Goal: Task Accomplishment & Management: Manage account settings

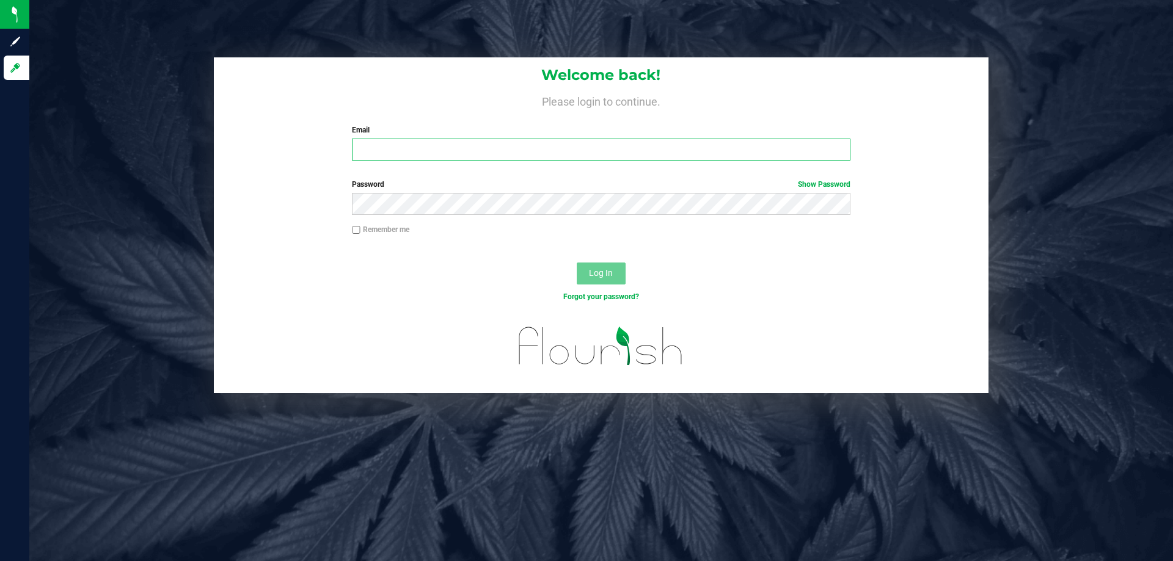
click at [469, 150] on input "Email" at bounding box center [601, 150] width 498 height 22
type input "[EMAIL_ADDRESS][DOMAIN_NAME]"
click at [577, 263] on button "Log In" at bounding box center [601, 274] width 49 height 22
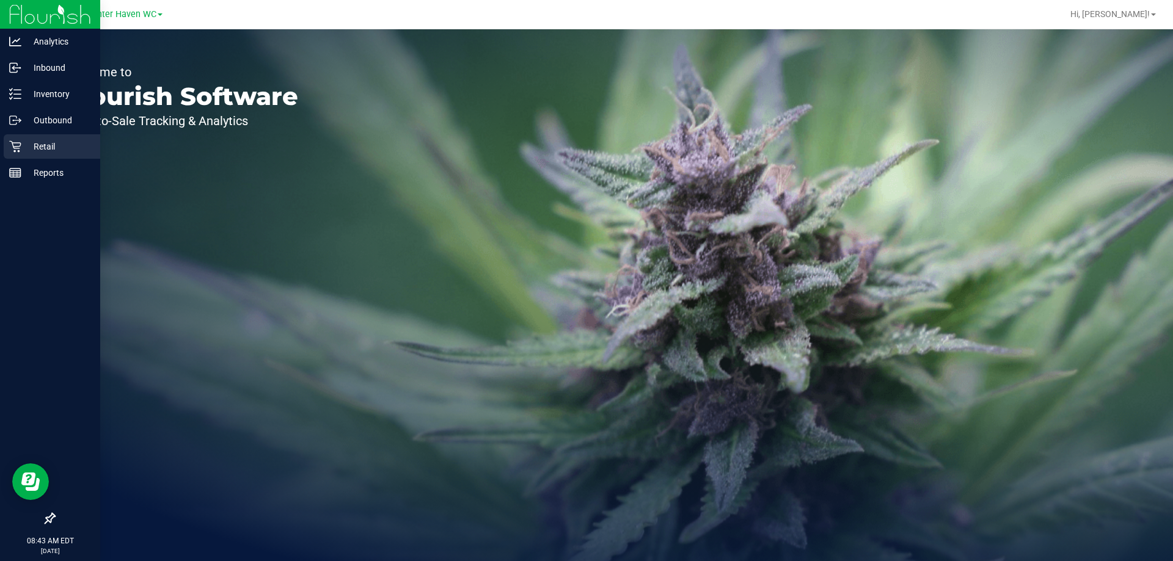
click at [4, 144] on div "Retail" at bounding box center [52, 146] width 97 height 24
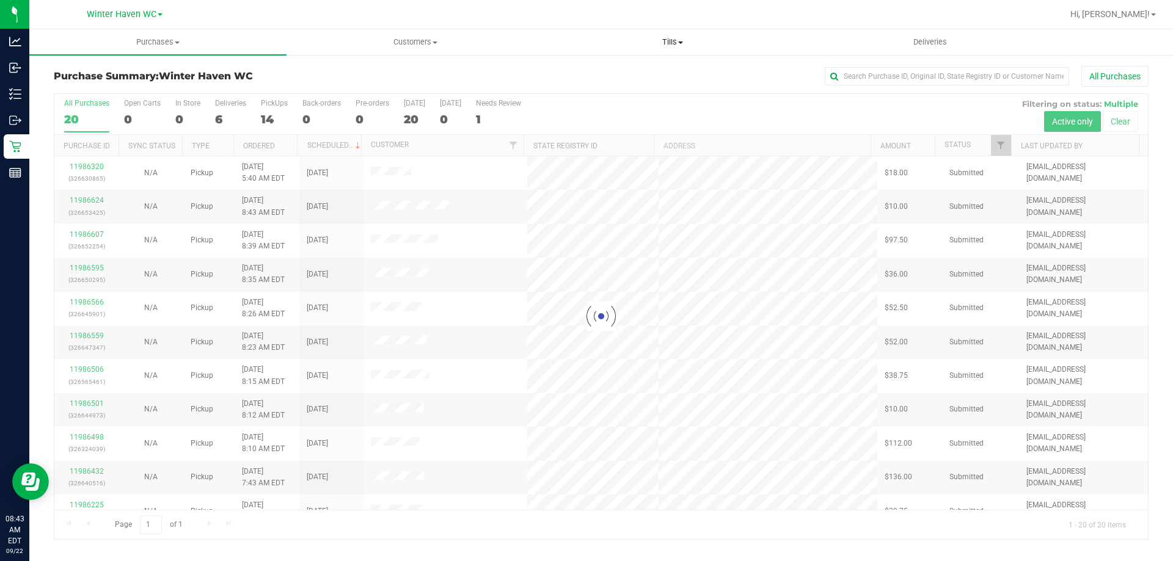
click at [660, 42] on span "Tills" at bounding box center [672, 42] width 256 height 11
click at [666, 40] on span "Tills" at bounding box center [672, 42] width 257 height 11
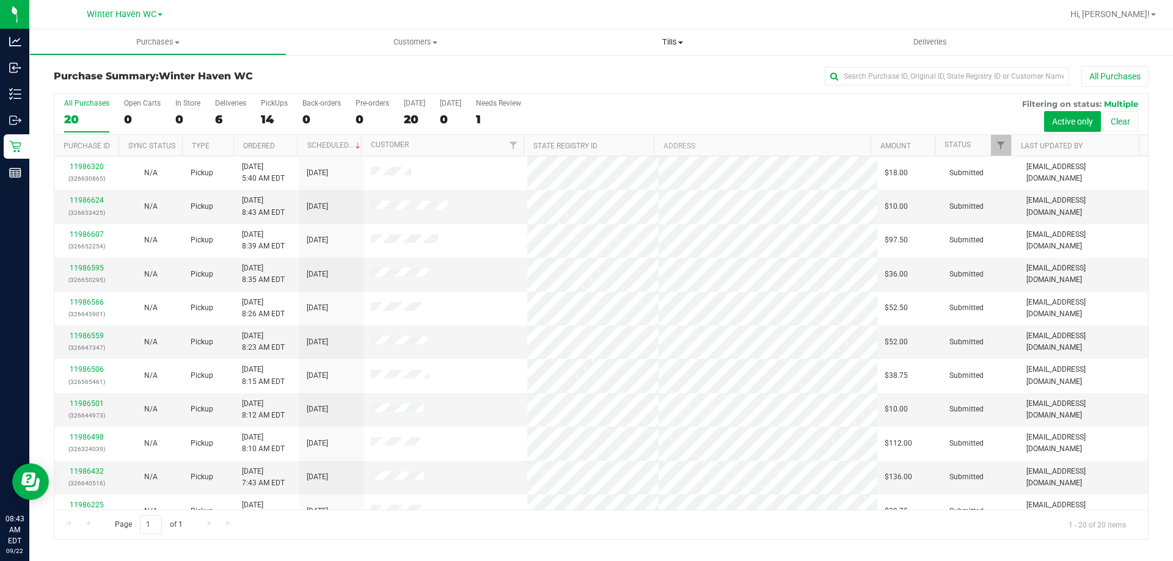
click at [658, 40] on span "Tills" at bounding box center [672, 42] width 257 height 11
click at [622, 74] on span "Manage tills" at bounding box center [585, 73] width 82 height 10
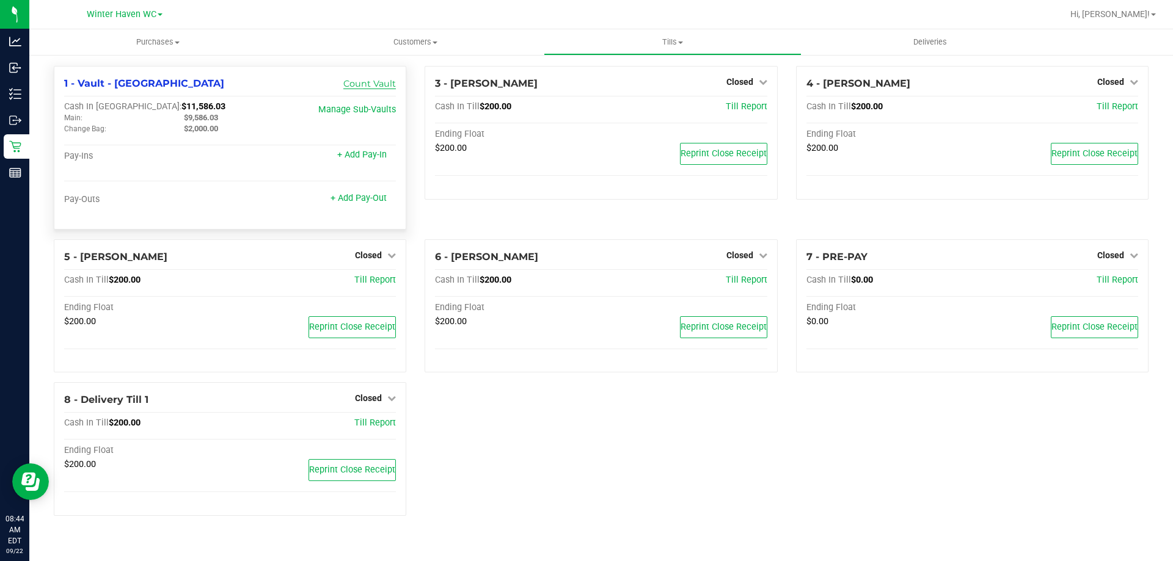
click at [364, 84] on link "Count Vault" at bounding box center [369, 83] width 53 height 11
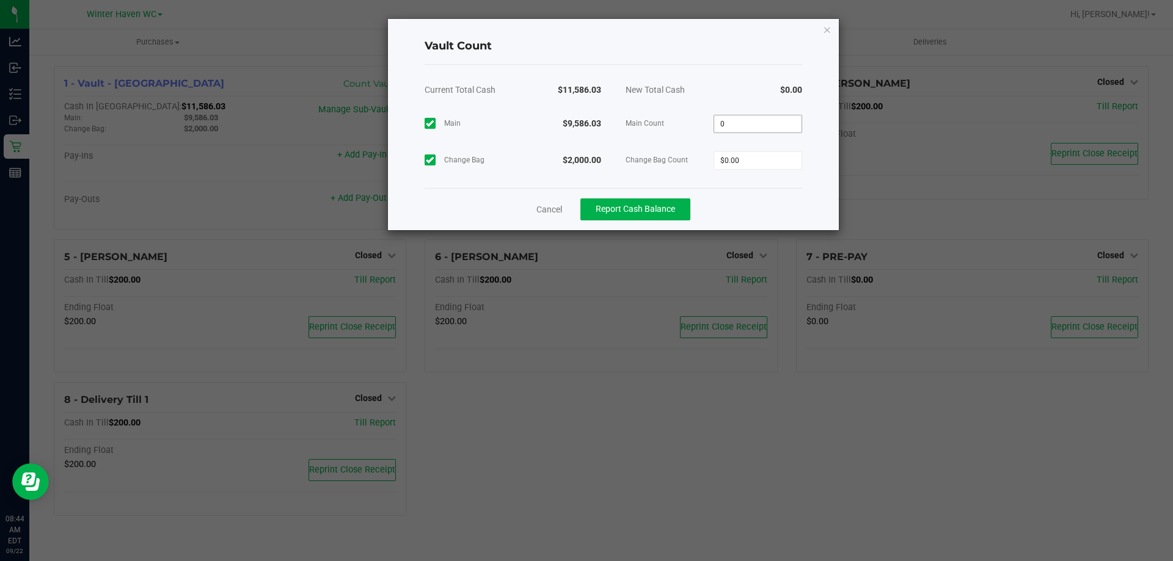
click at [751, 129] on input "0" at bounding box center [757, 123] width 87 height 17
type input "$9,586.03"
type input "0"
type input "$2,000.00"
click at [699, 95] on div "New Total Cash" at bounding box center [663, 90] width 101 height 31
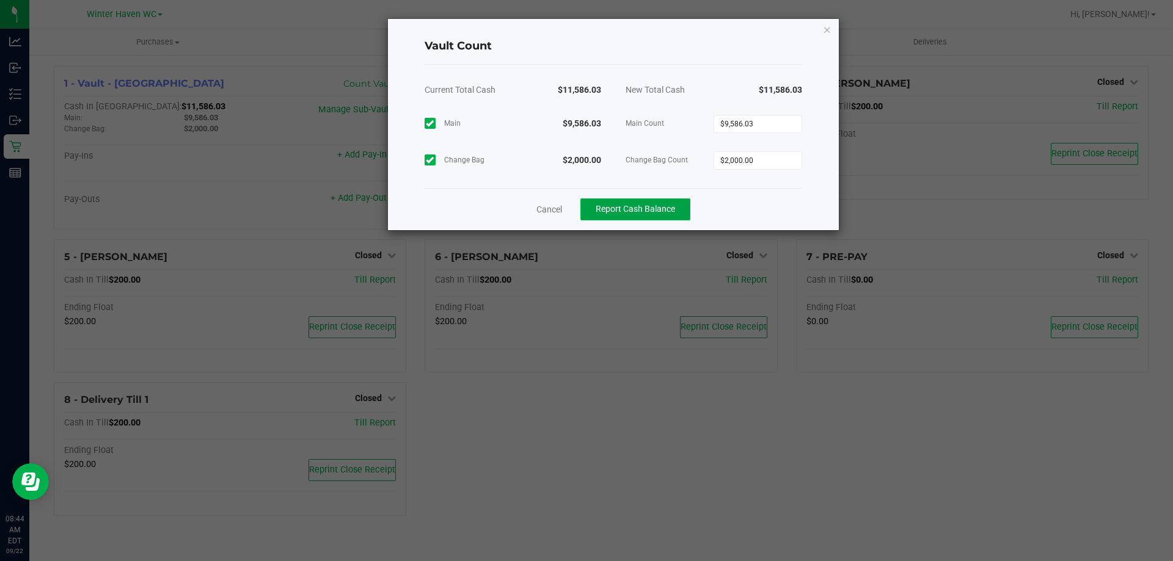
drag, startPoint x: 667, startPoint y: 202, endPoint x: 665, endPoint y: 209, distance: 7.1
click at [666, 207] on button "Report Cash Balance" at bounding box center [635, 210] width 110 height 22
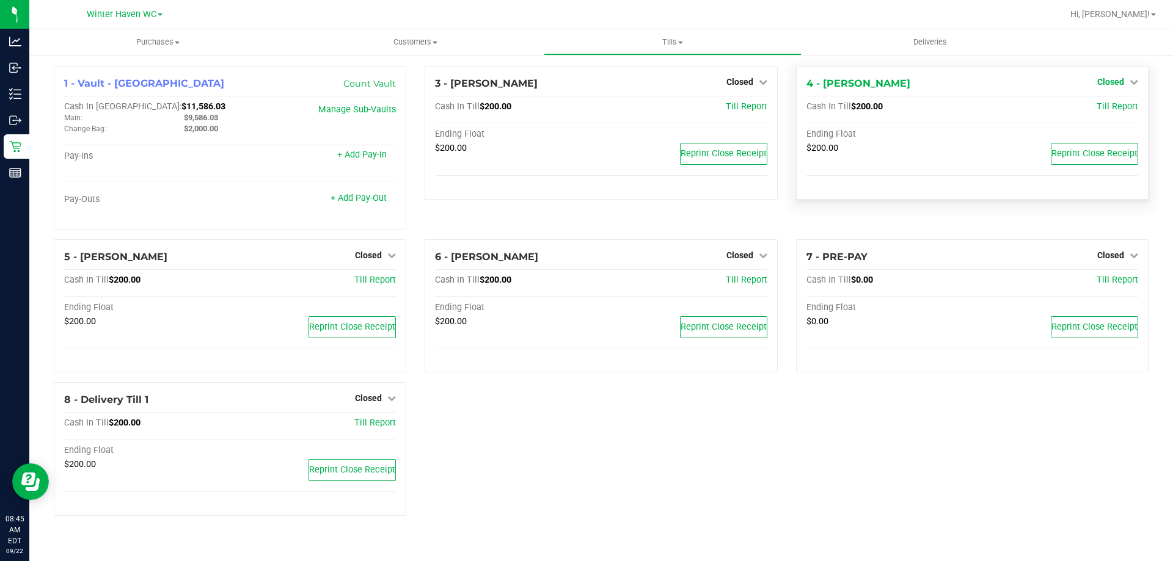
click at [1120, 80] on span "Closed" at bounding box center [1110, 82] width 27 height 10
click at [1118, 100] on div "Open Till" at bounding box center [1110, 107] width 90 height 15
click at [1117, 103] on link "Open Till" at bounding box center [1110, 108] width 32 height 10
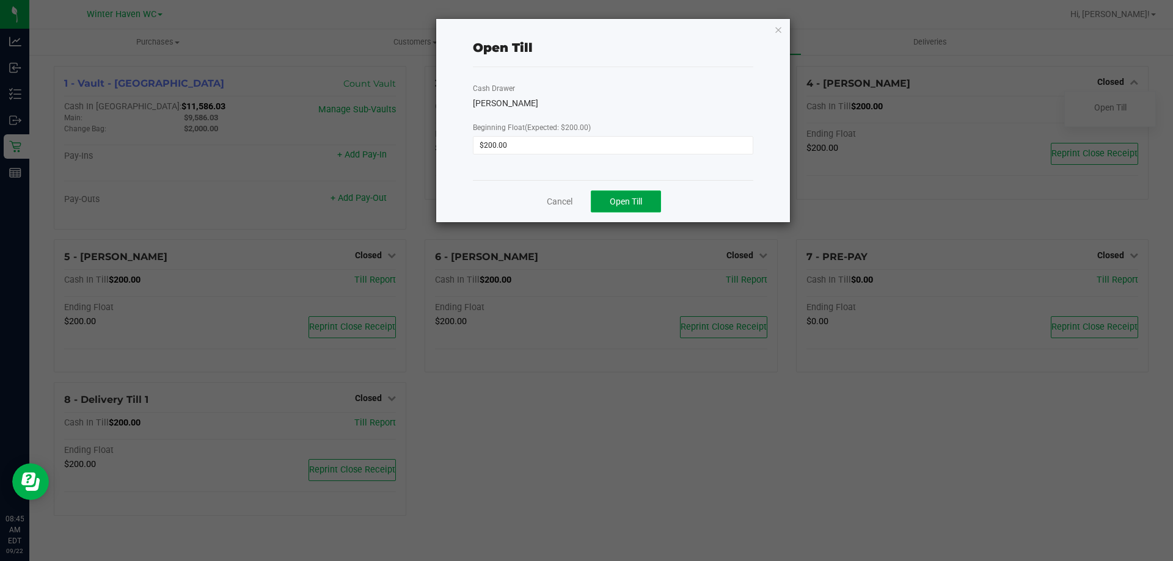
click at [635, 194] on button "Open Till" at bounding box center [626, 202] width 70 height 22
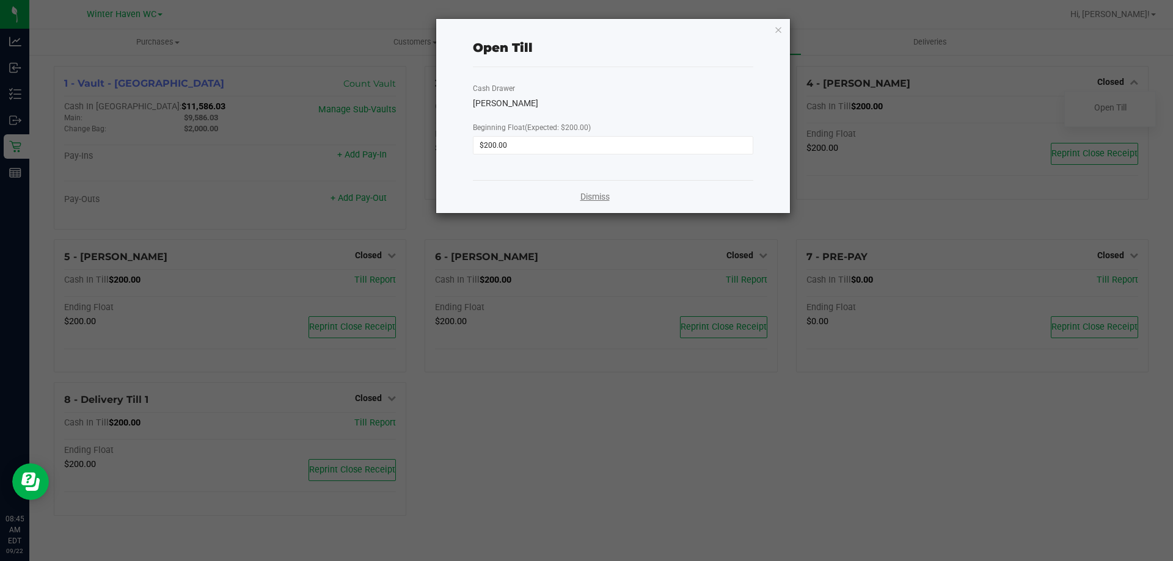
click at [592, 195] on link "Dismiss" at bounding box center [594, 197] width 29 height 13
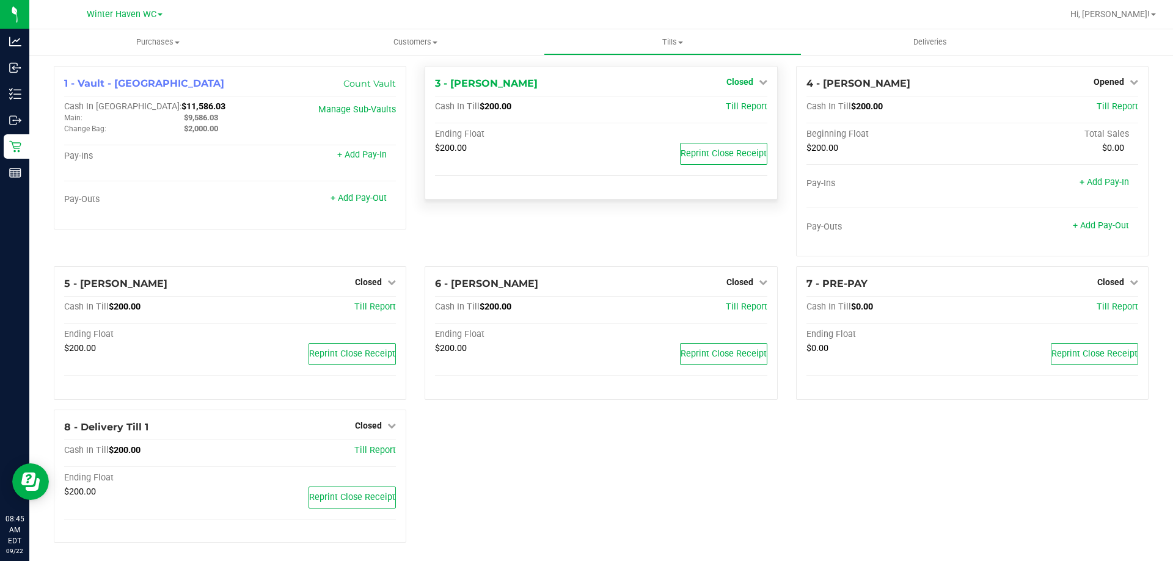
click at [734, 79] on span "Closed" at bounding box center [739, 82] width 27 height 10
click at [740, 110] on link "Open Till" at bounding box center [739, 108] width 32 height 10
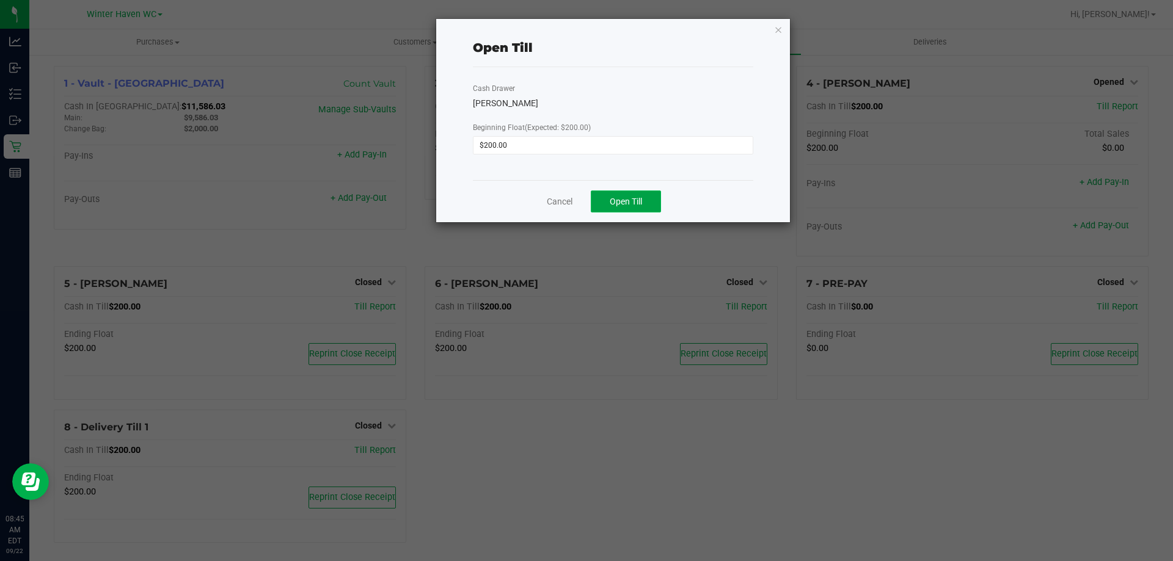
click at [658, 205] on button "Open Till" at bounding box center [626, 202] width 70 height 22
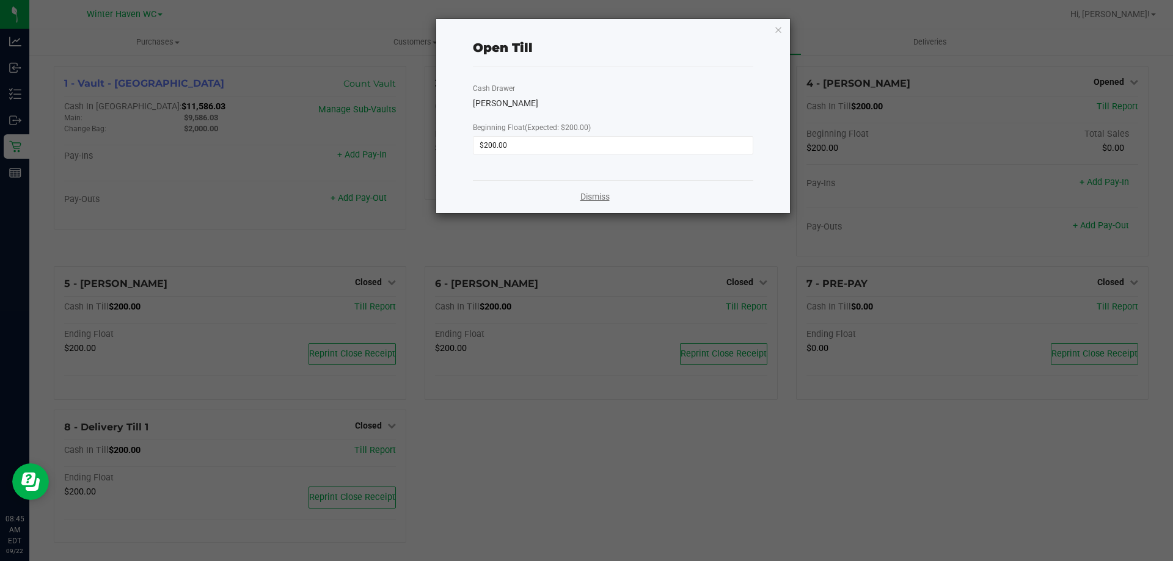
click at [602, 197] on link "Dismiss" at bounding box center [594, 197] width 29 height 13
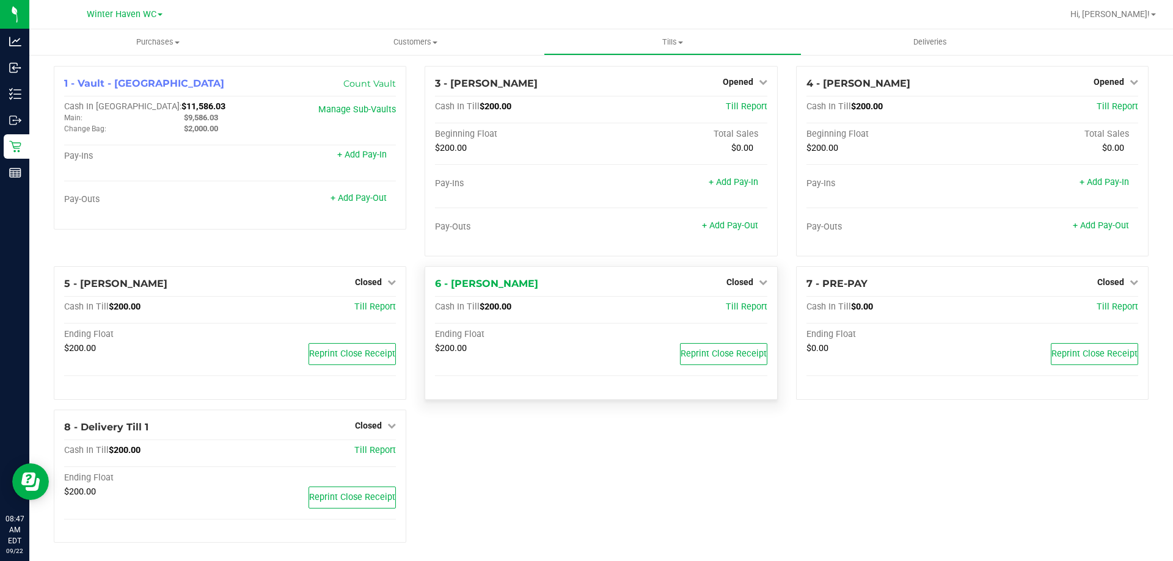
click at [739, 269] on div "6 - JEAN-YU Closed Open Till Cash In Till $200.00 Till Report Ending Float $200…" at bounding box center [601, 333] width 352 height 134
click at [735, 278] on span "Closed" at bounding box center [739, 282] width 27 height 10
click at [740, 309] on link "Open Till" at bounding box center [739, 308] width 32 height 10
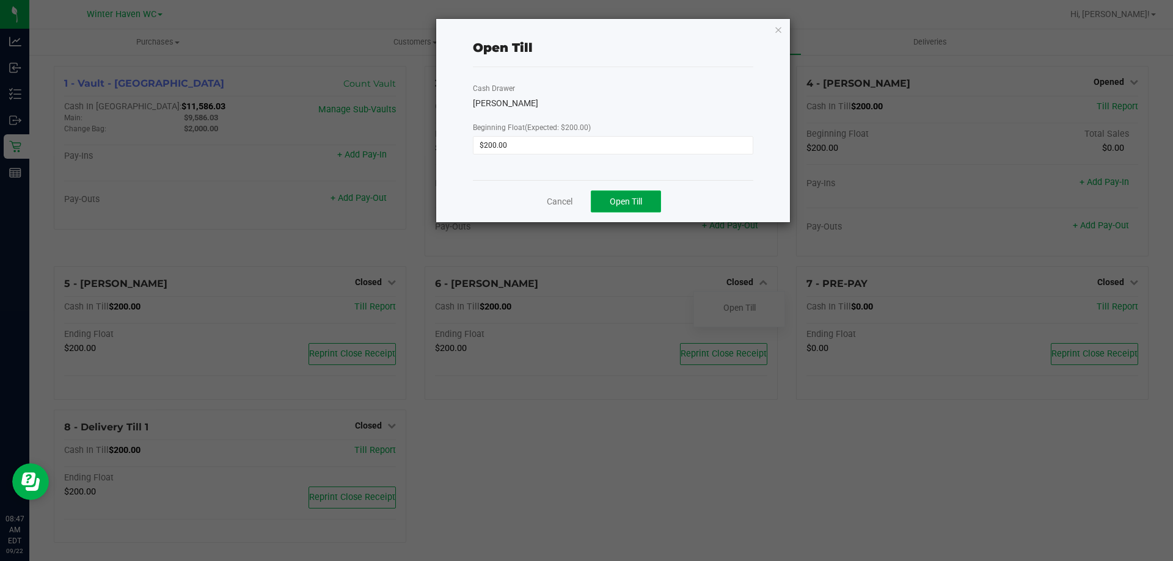
click at [622, 197] on span "Open Till" at bounding box center [626, 202] width 32 height 10
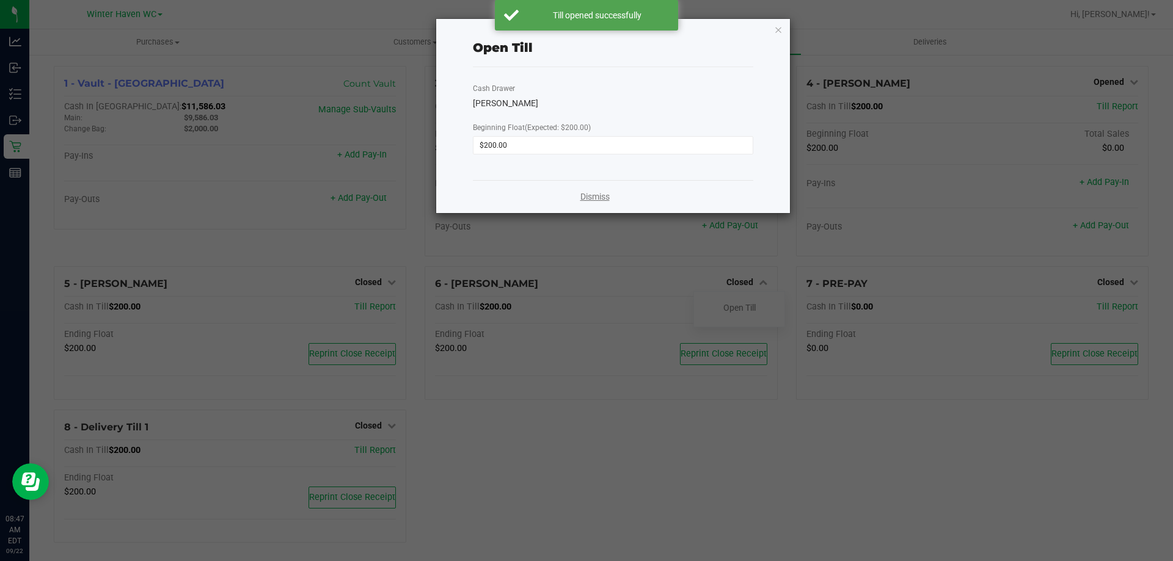
click at [589, 195] on link "Dismiss" at bounding box center [594, 197] width 29 height 13
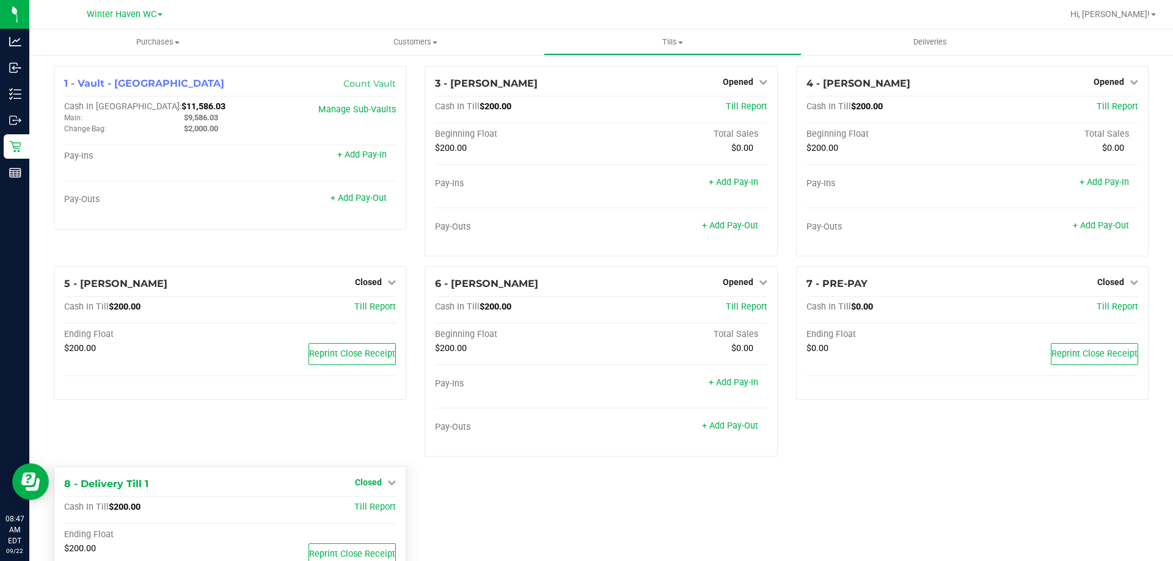
click at [365, 481] on span "Closed" at bounding box center [368, 483] width 27 height 10
click at [367, 502] on div "Open Till" at bounding box center [368, 508] width 90 height 15
click at [369, 509] on link "Open Till" at bounding box center [368, 508] width 32 height 10
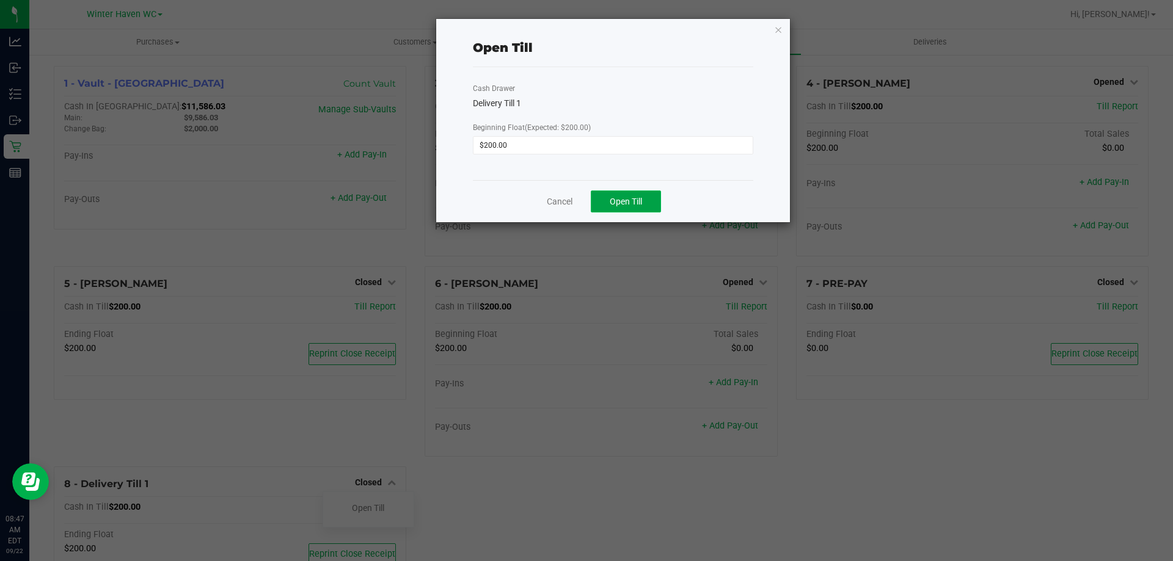
click at [631, 203] on span "Open Till" at bounding box center [626, 202] width 32 height 10
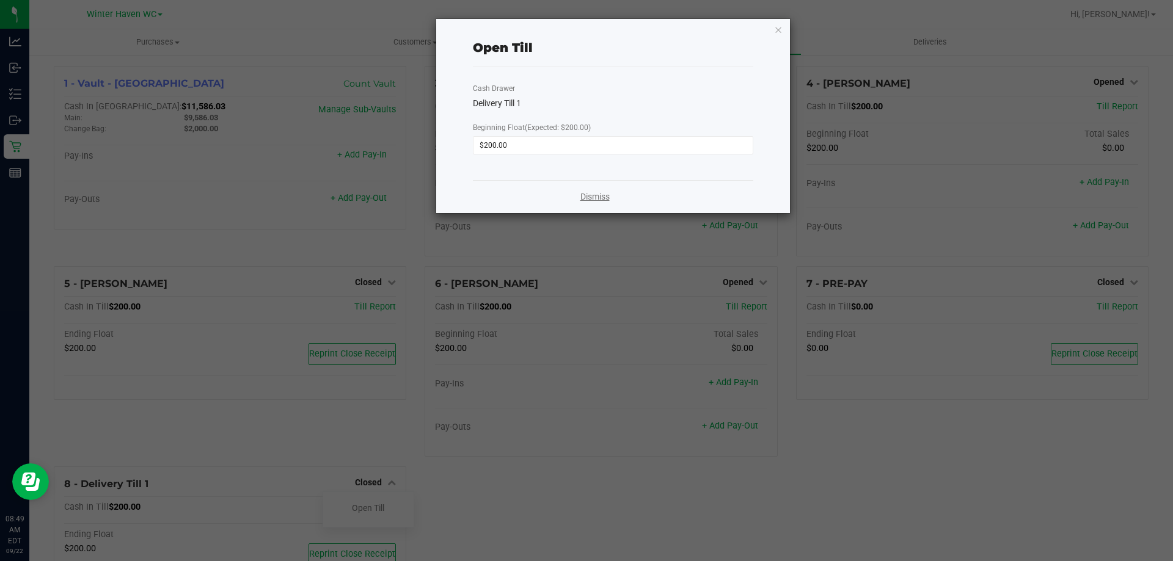
drag, startPoint x: 597, startPoint y: 186, endPoint x: 594, endPoint y: 195, distance: 10.2
click at [597, 186] on div "Dismiss" at bounding box center [613, 196] width 280 height 33
click at [594, 200] on link "Dismiss" at bounding box center [594, 197] width 29 height 13
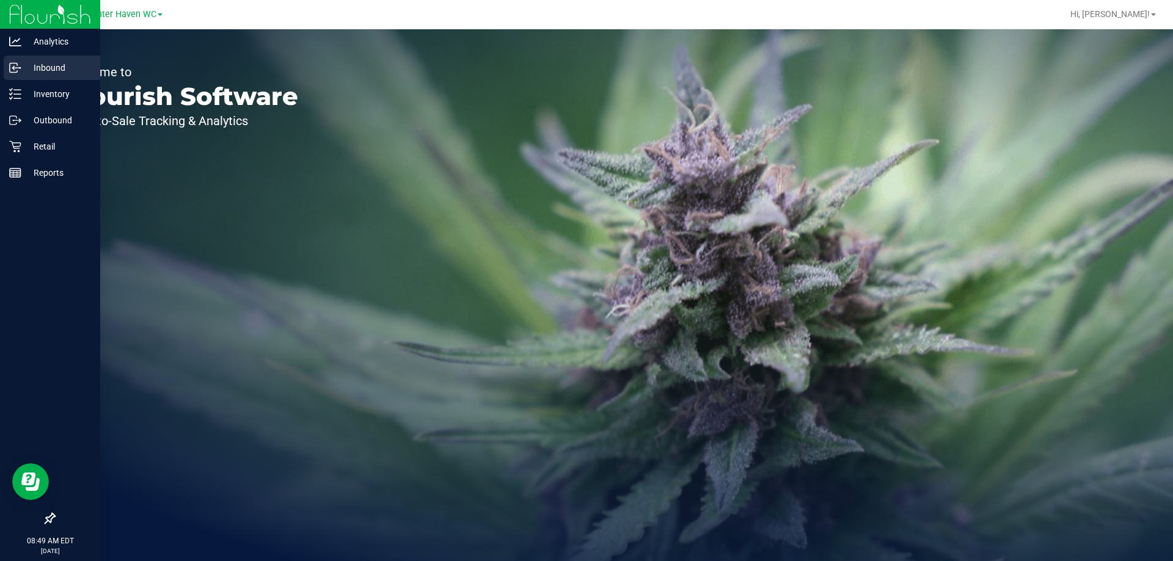
click at [21, 73] on p "Inbound" at bounding box center [57, 67] width 73 height 15
